Goal: Book appointment/travel/reservation

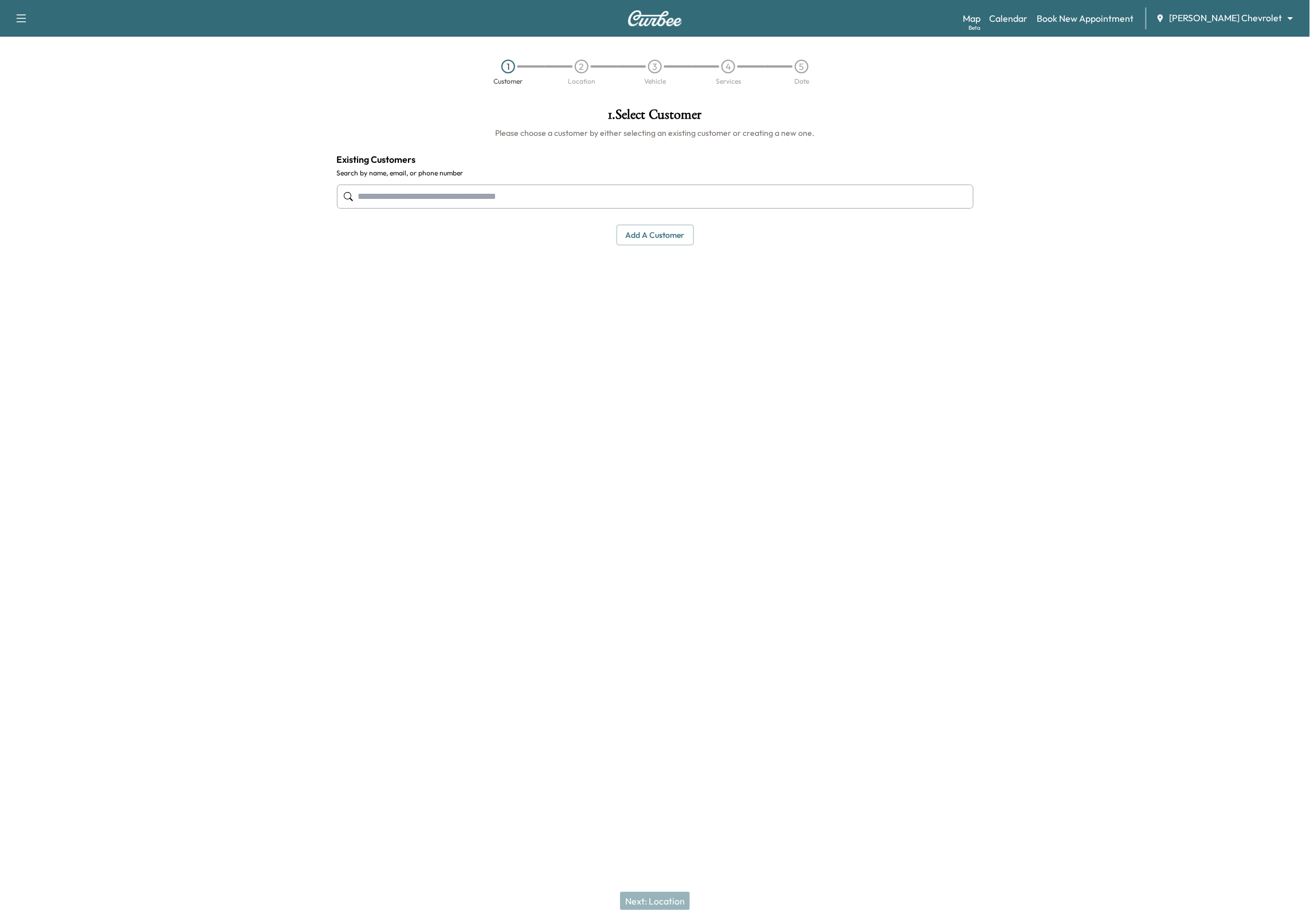
click at [657, 197] on input "text" at bounding box center [655, 196] width 637 height 24
click at [931, 273] on button "Select" at bounding box center [934, 275] width 39 height 21
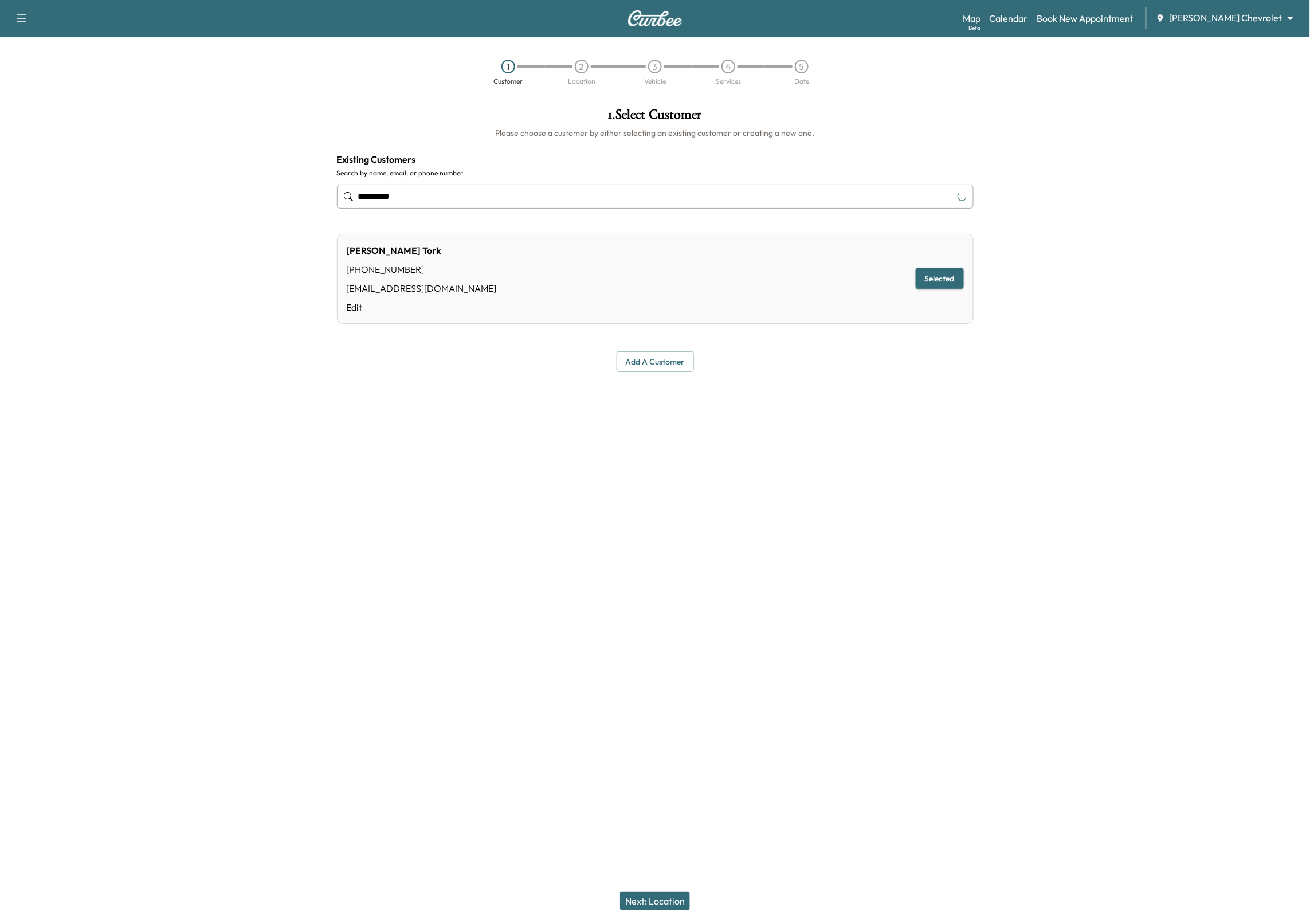
type input "*********"
click at [643, 896] on button "Next: Location" at bounding box center [655, 901] width 70 height 18
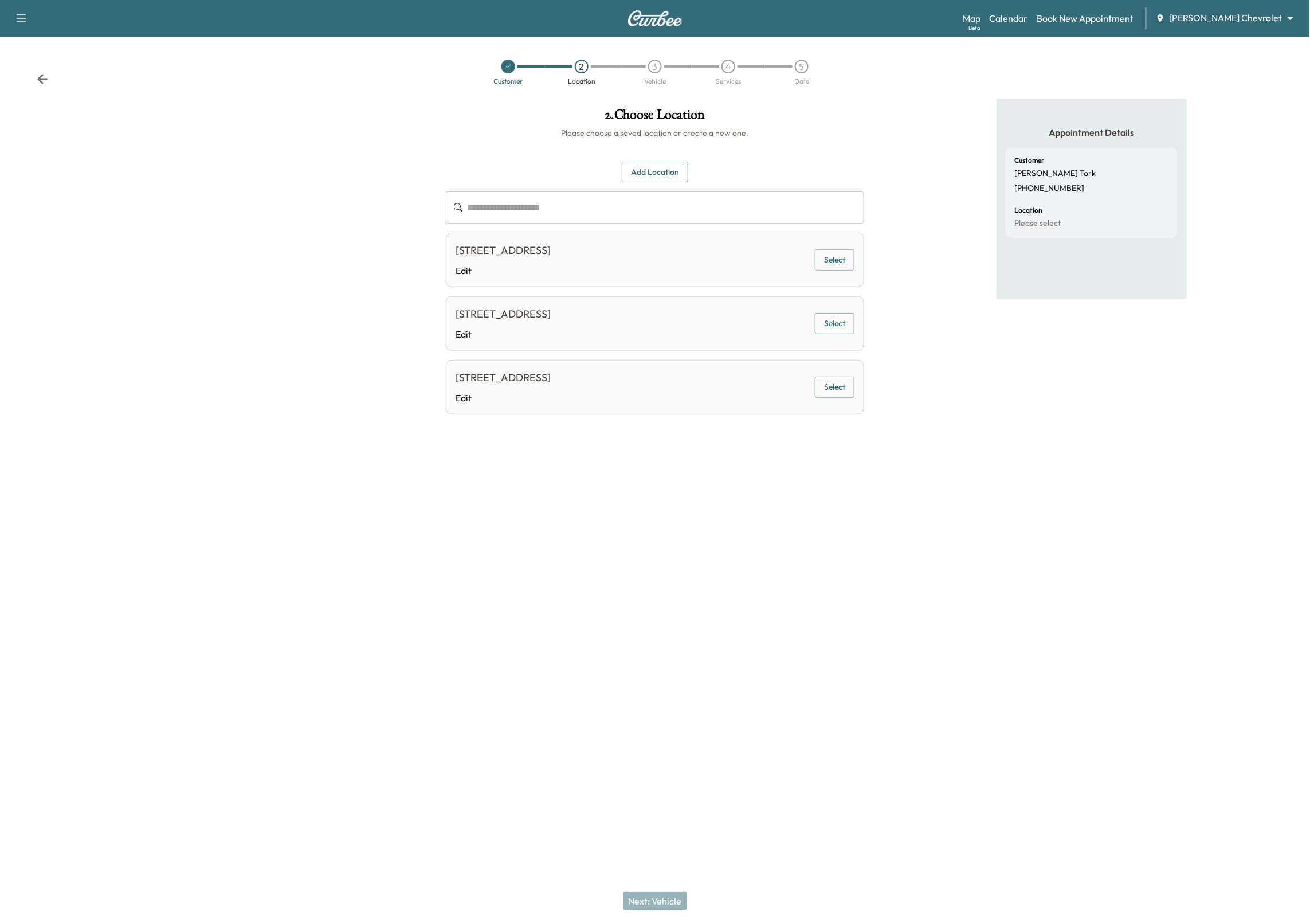
click at [832, 331] on button "Select" at bounding box center [834, 323] width 39 height 21
click at [662, 897] on button "Next: Vehicle" at bounding box center [655, 901] width 63 height 18
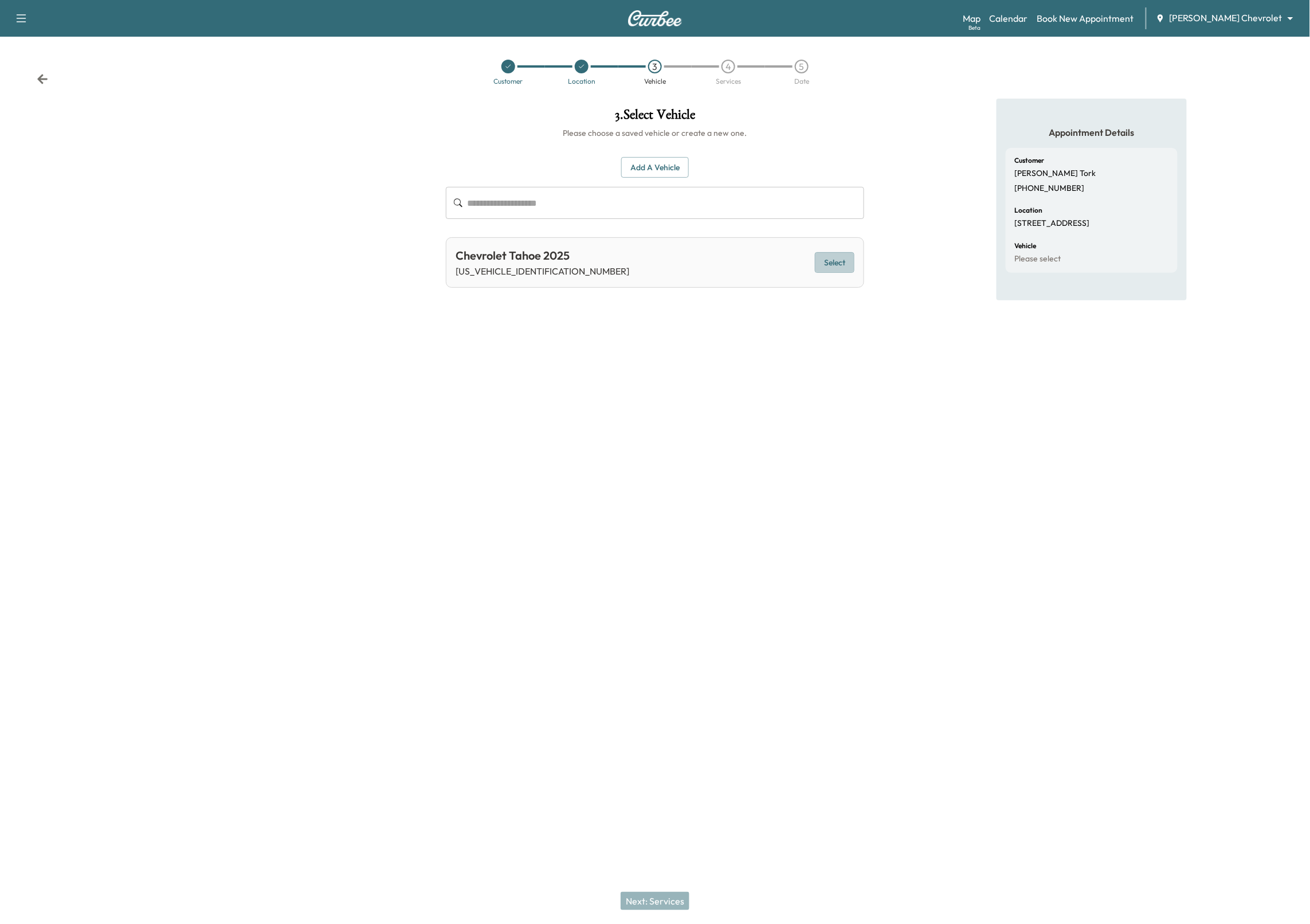
click at [835, 259] on button "Select" at bounding box center [834, 263] width 39 height 21
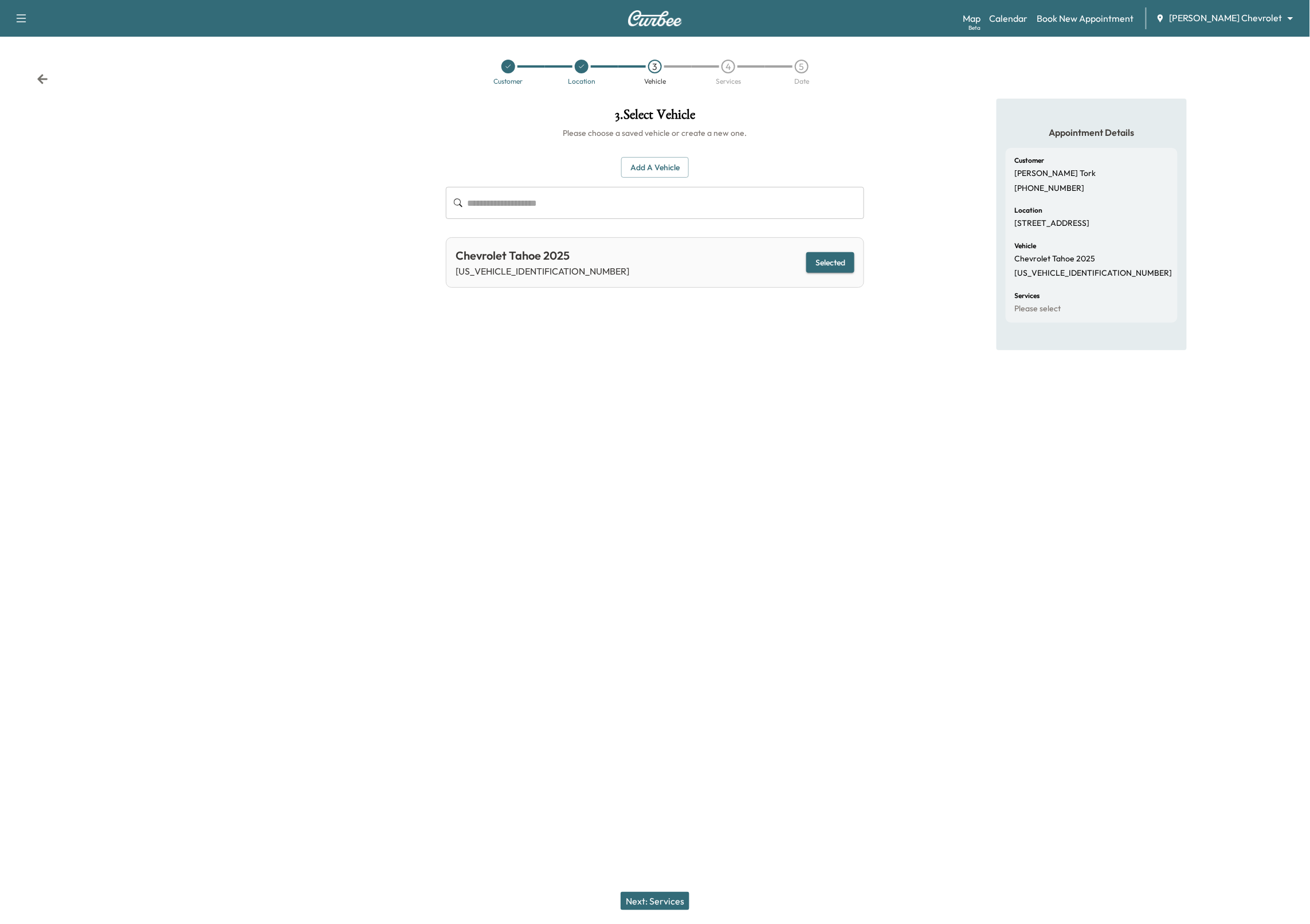
click at [647, 898] on button "Next: Services" at bounding box center [655, 901] width 69 height 18
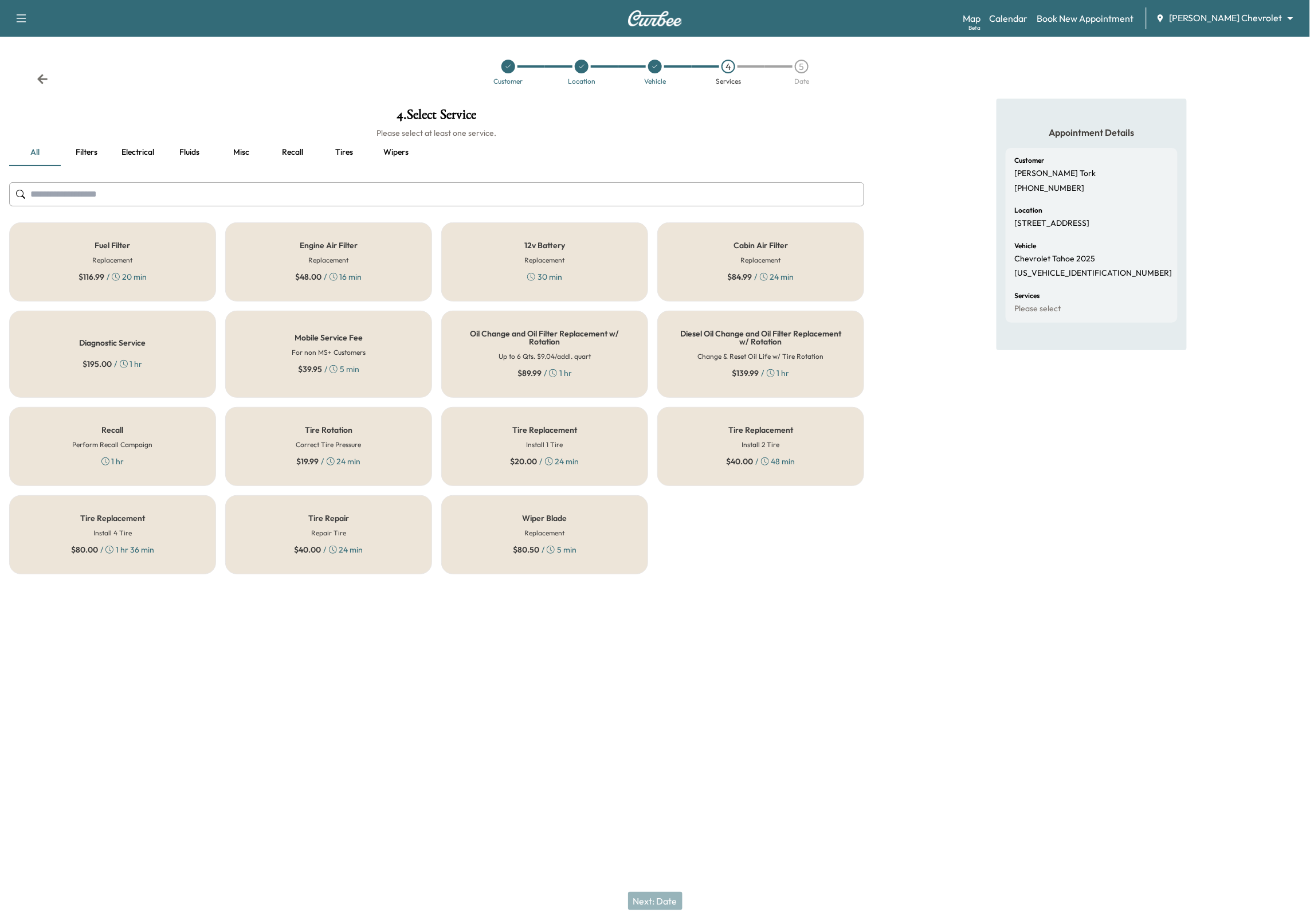
click at [348, 348] on h6 "For non MS+ Customers" at bounding box center [329, 352] width 74 height 10
